Goal: Information Seeking & Learning: Check status

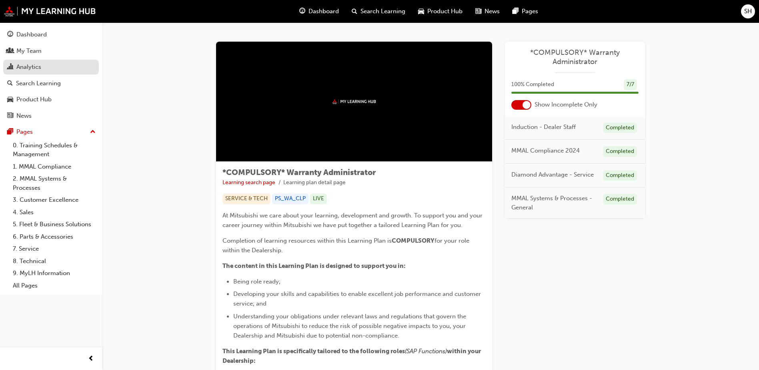
click at [35, 64] on div "Analytics" at bounding box center [28, 66] width 25 height 9
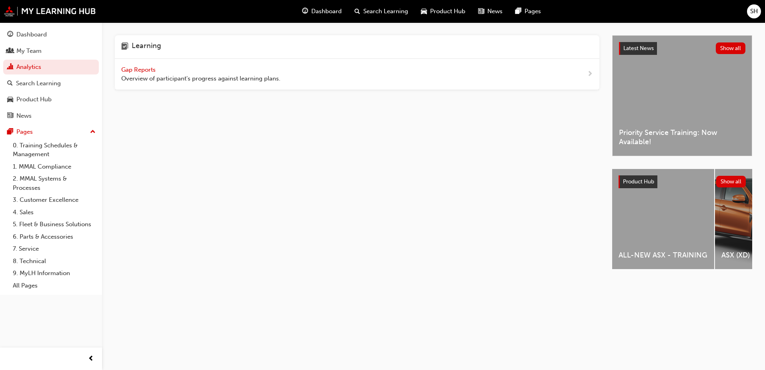
click at [138, 69] on span "Gap Reports" at bounding box center [139, 69] width 36 height 7
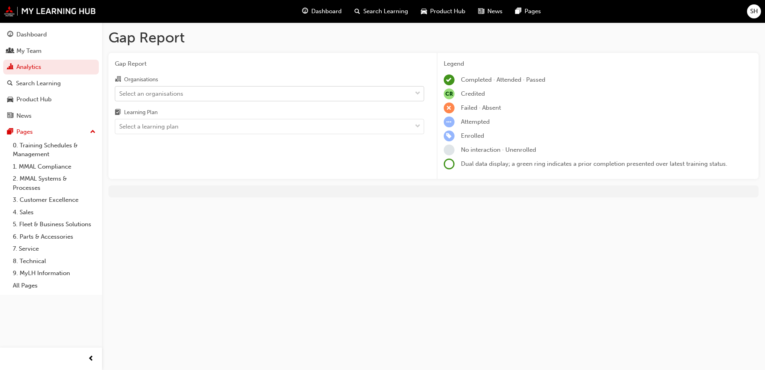
click at [212, 95] on div "Select an organisations" at bounding box center [263, 93] width 296 height 14
click at [120, 95] on input "Organisations Select an organisations" at bounding box center [119, 93] width 1 height 7
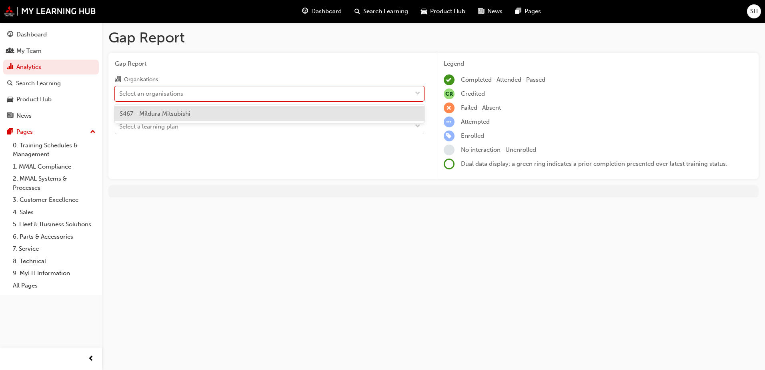
click at [161, 118] on div "S467 - Mildura Mitsubishi" at bounding box center [269, 114] width 309 height 16
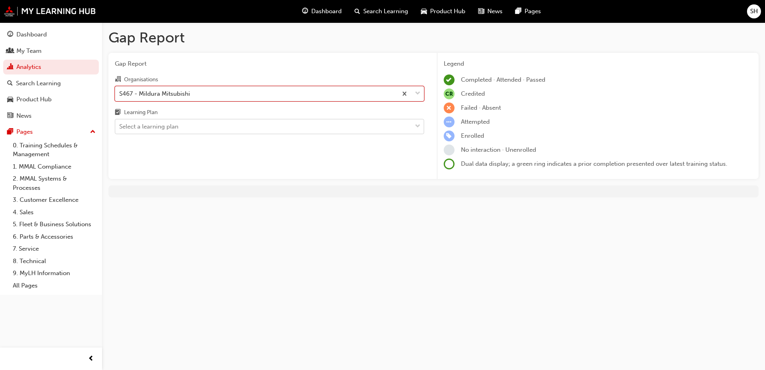
click at [218, 129] on div "Select a learning plan" at bounding box center [263, 127] width 296 height 14
click at [120, 129] on input "Learning Plan Select a learning plan" at bounding box center [119, 126] width 1 height 7
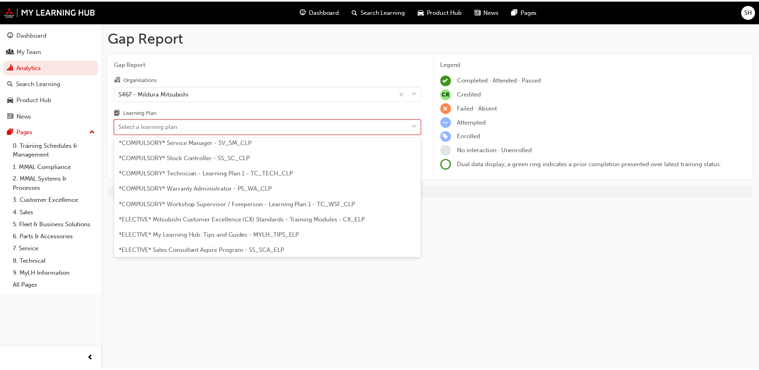
scroll to position [311, 0]
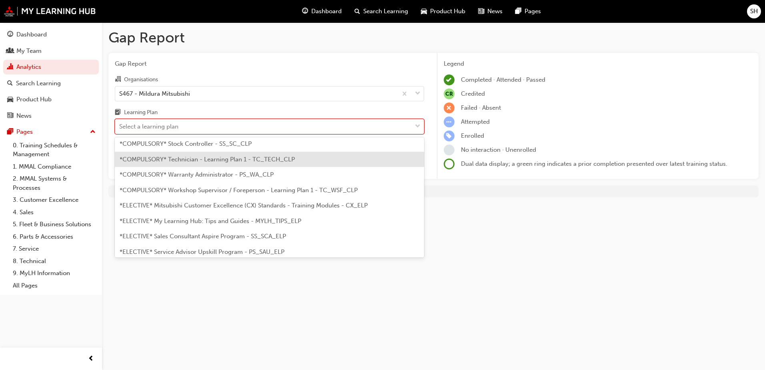
click at [202, 160] on span "*COMPULSORY* Technician - Learning Plan 1 - TC_TECH_CLP" at bounding box center [207, 159] width 175 height 7
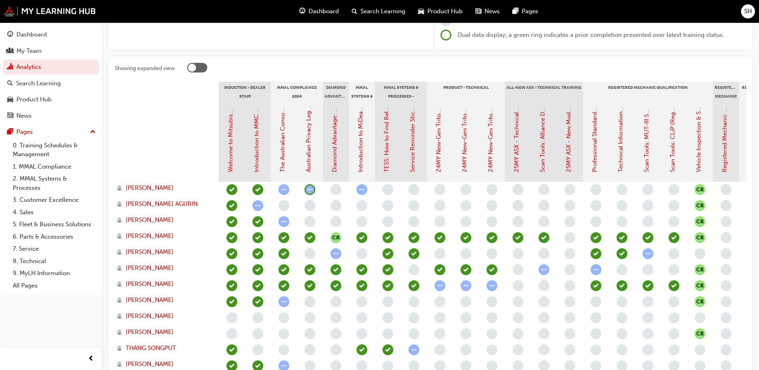
scroll to position [130, 0]
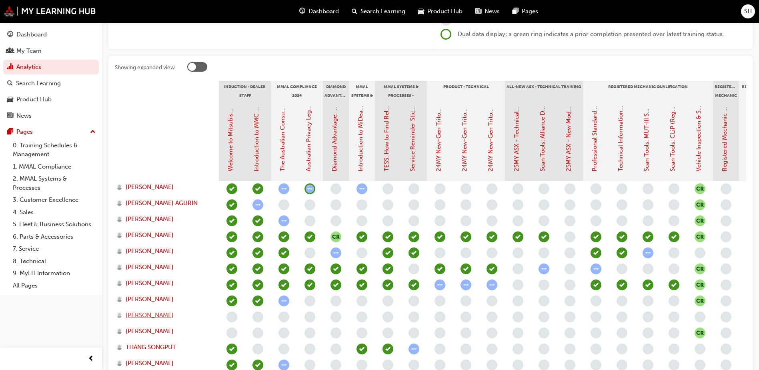
click at [141, 314] on span "[PERSON_NAME]" at bounding box center [150, 314] width 48 height 9
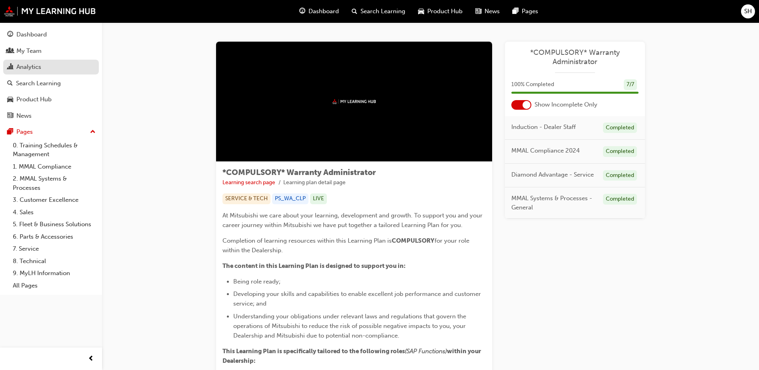
click at [29, 66] on div "Analytics" at bounding box center [28, 66] width 25 height 9
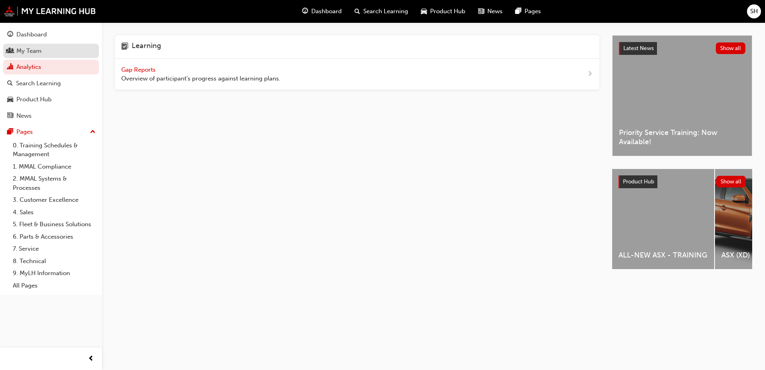
click at [40, 51] on div "My Team" at bounding box center [28, 50] width 25 height 9
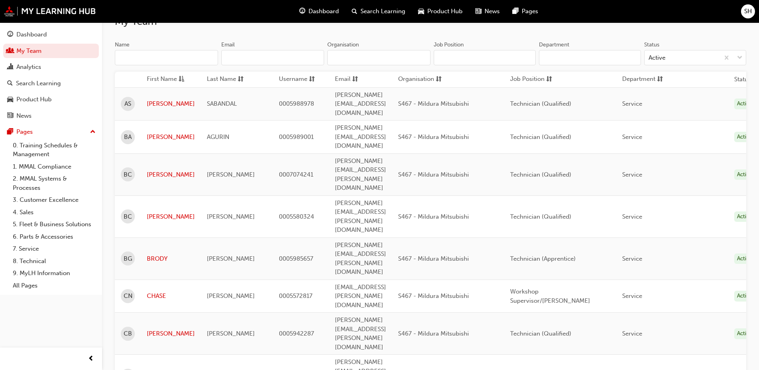
scroll to position [80, 0]
